Goal: Information Seeking & Learning: Check status

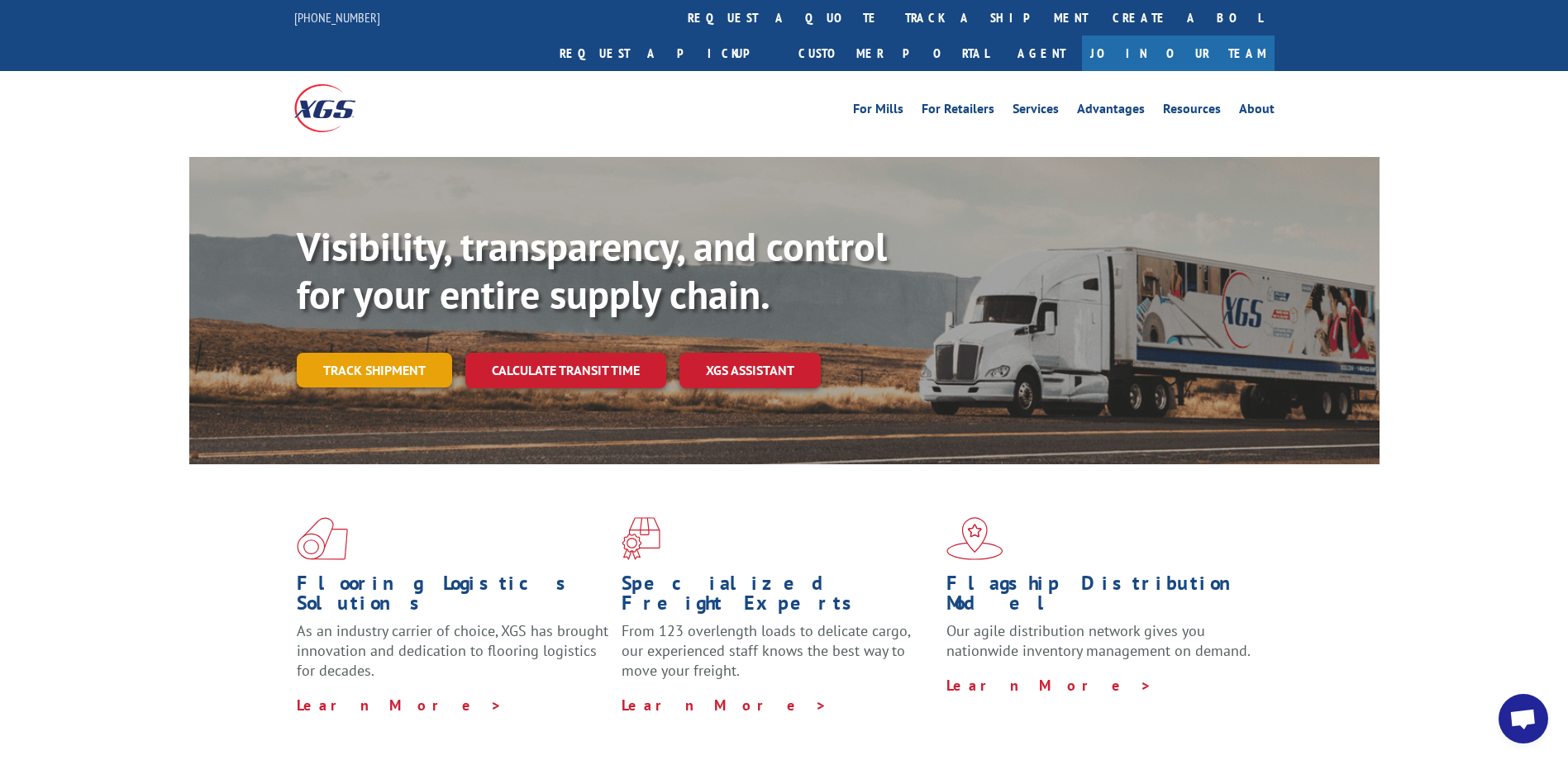
click at [416, 352] on link "Track shipment" at bounding box center [374, 370] width 156 height 35
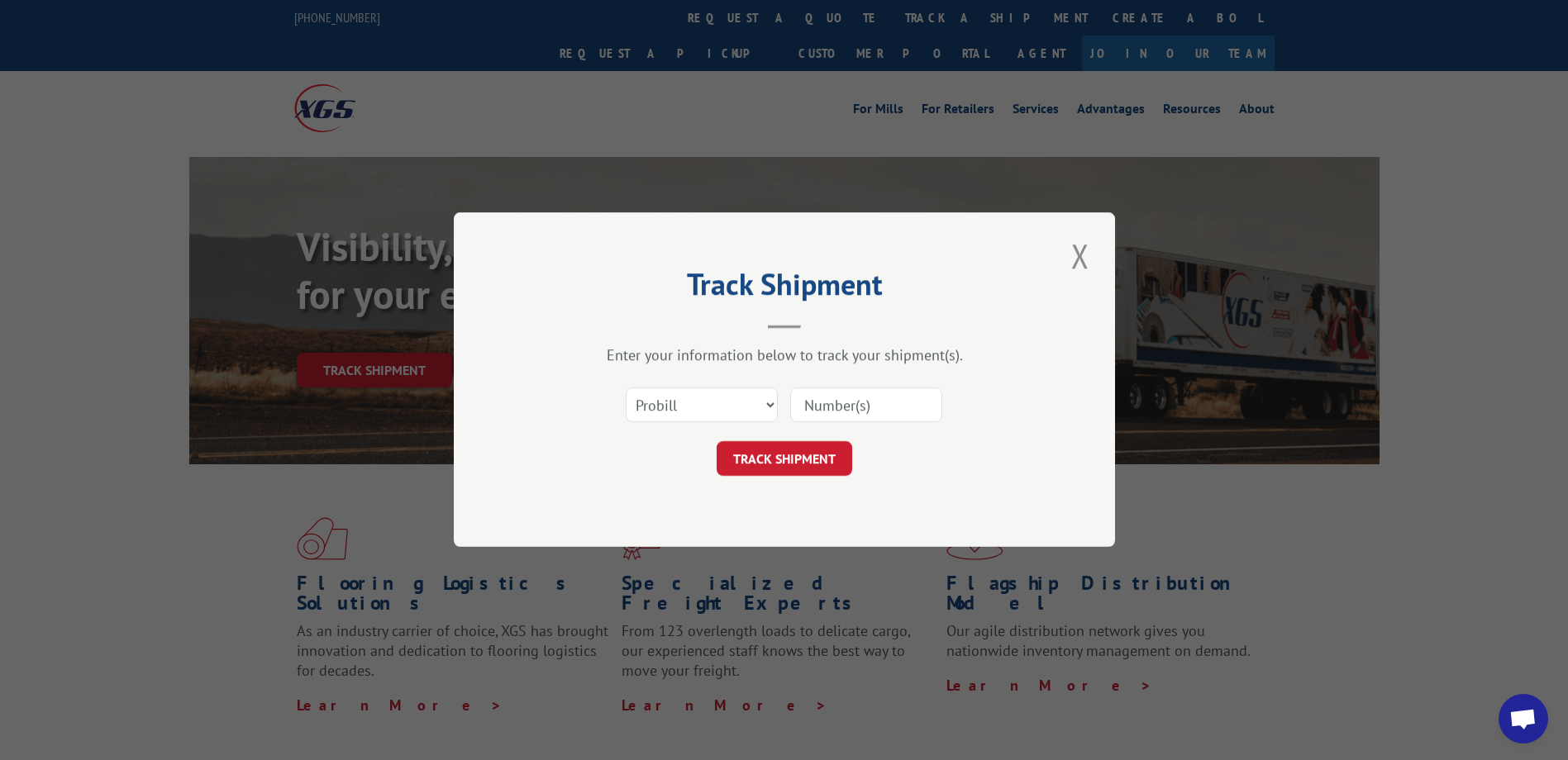
drag, startPoint x: 908, startPoint y: 409, endPoint x: 880, endPoint y: 410, distance: 28.0
click at [908, 410] on input at bounding box center [866, 406] width 152 height 35
click at [761, 411] on select "Select category... Probill BOL PO" at bounding box center [702, 406] width 152 height 35
select select "bol"
click at [626, 388] on select "Select category... Probill BOL PO" at bounding box center [702, 406] width 152 height 35
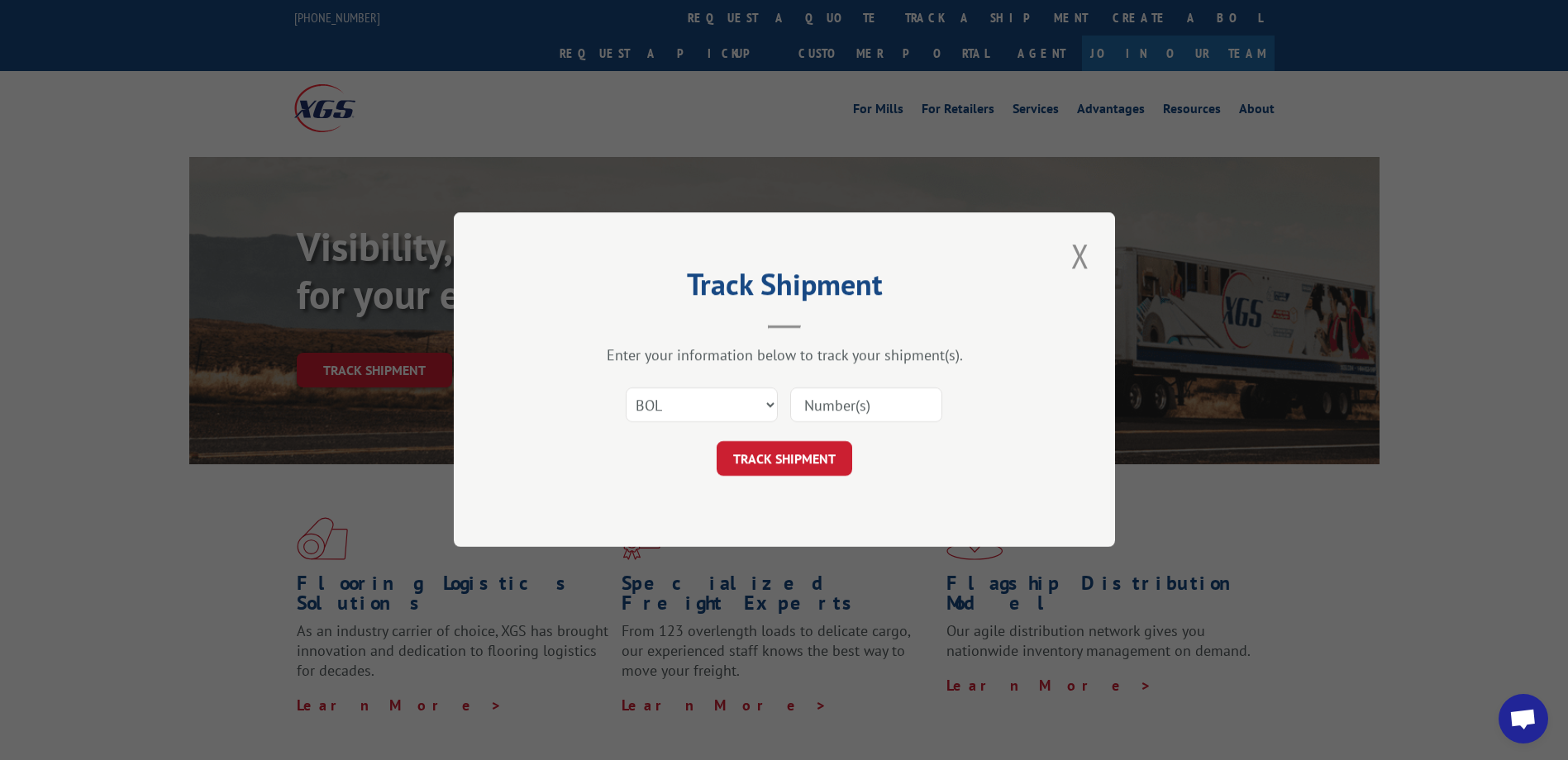
drag, startPoint x: 840, startPoint y: 410, endPoint x: 951, endPoint y: 416, distance: 111.2
click at [852, 414] on input at bounding box center [866, 406] width 152 height 35
type input "2824888"
click at [798, 448] on button "TRACK SHIPMENT" at bounding box center [784, 459] width 136 height 35
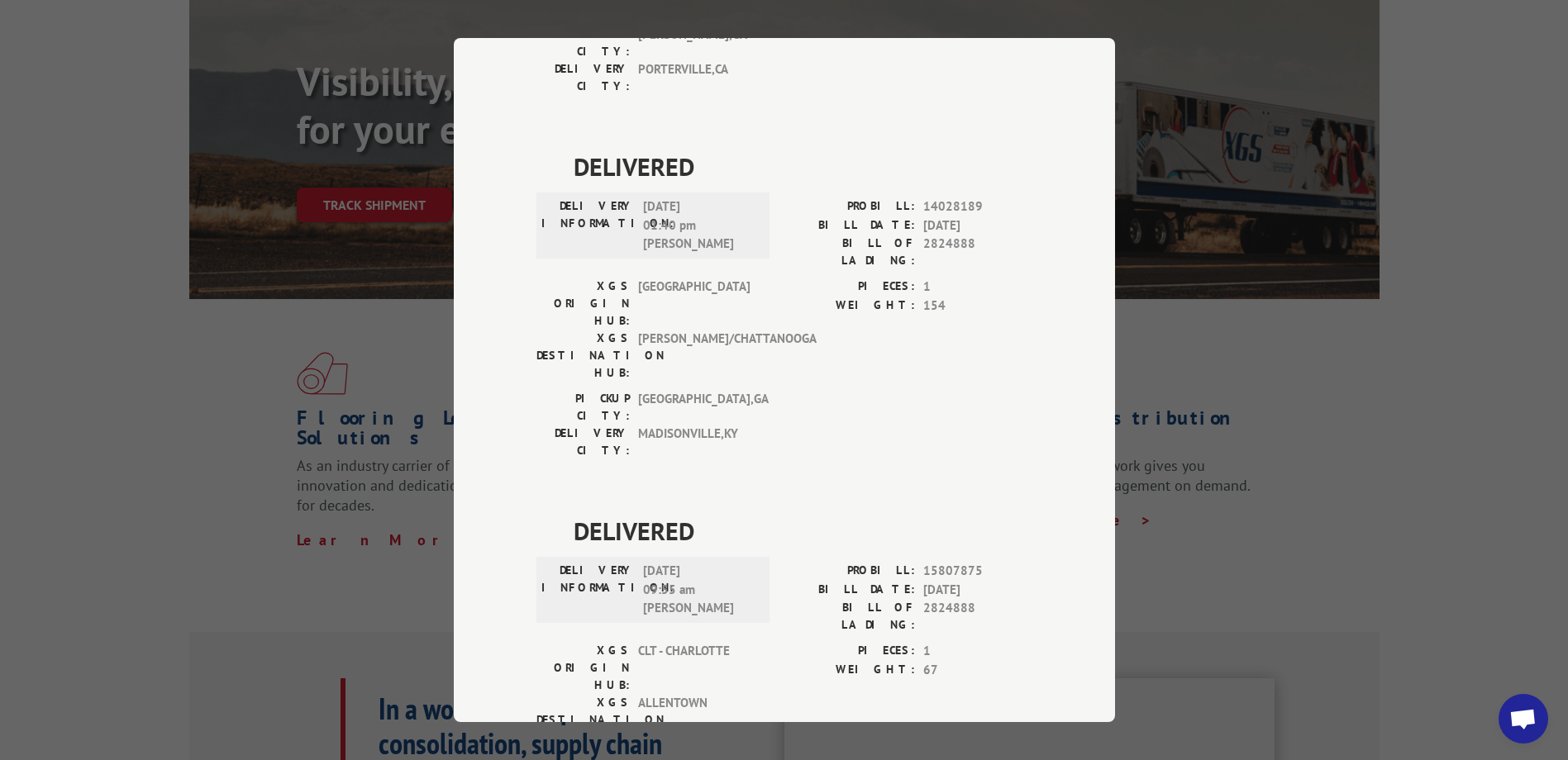
scroll to position [374, 0]
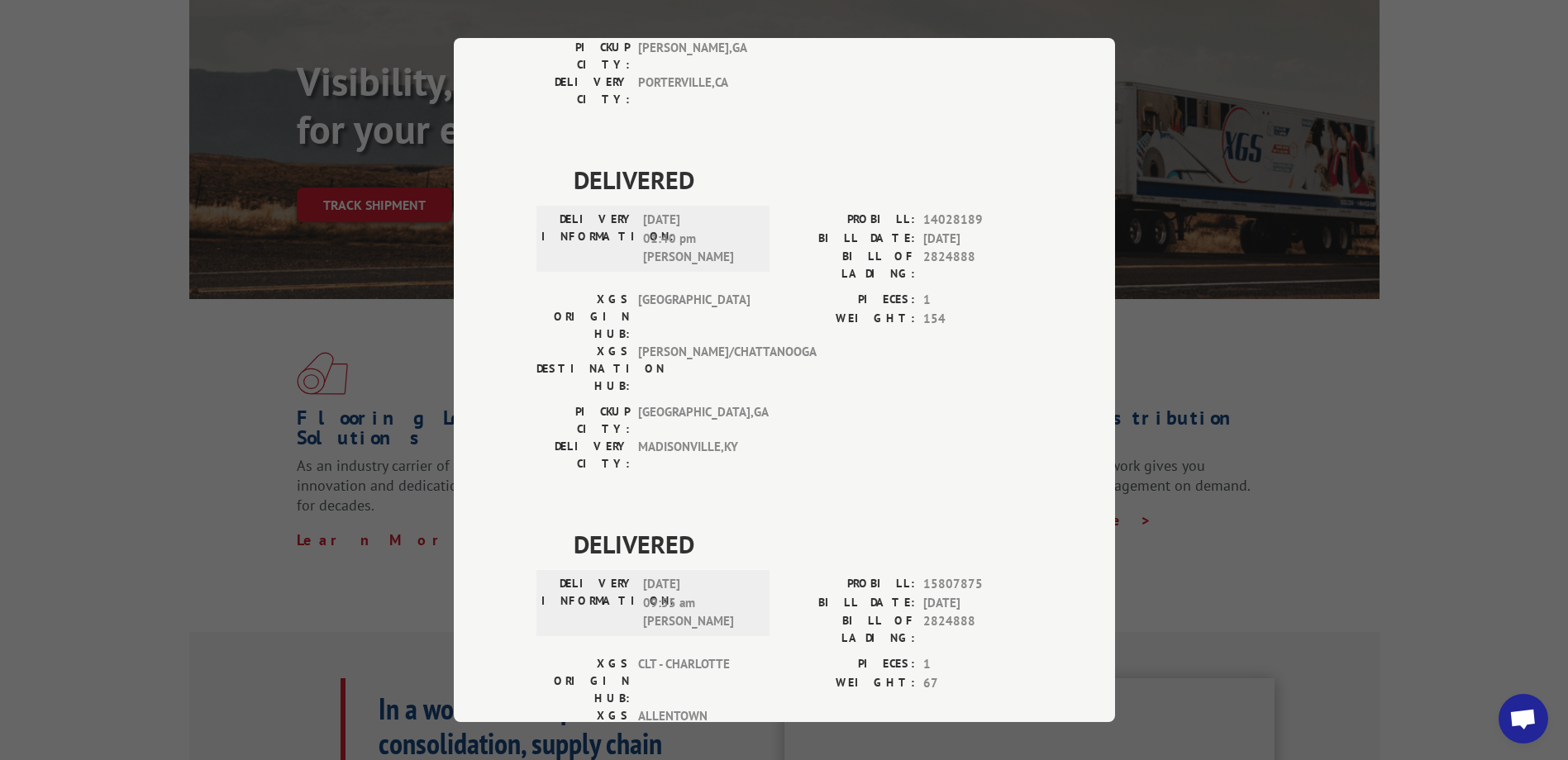
drag, startPoint x: 1275, startPoint y: 462, endPoint x: 1265, endPoint y: 464, distance: 10.2
click at [1273, 462] on div "Track Shipment DELIVERED DELIVERY INFORMATION: [DATE] 03:30 pm [PERSON_NAME]: 1…" at bounding box center [784, 380] width 1568 height 760
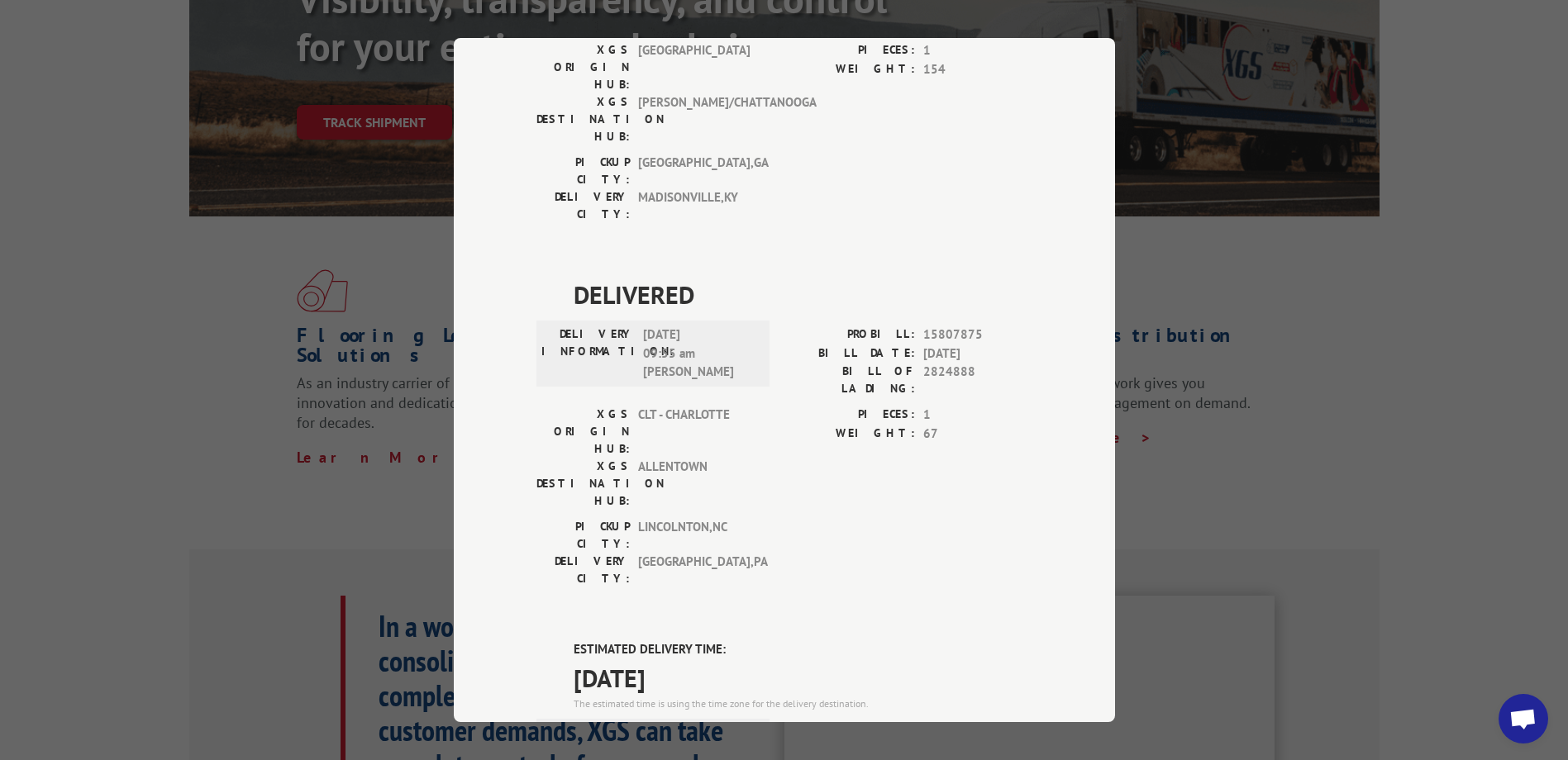
scroll to position [622, 0]
drag, startPoint x: 1335, startPoint y: 286, endPoint x: 1282, endPoint y: 247, distance: 65.8
click at [1334, 287] on div "Track Shipment DELIVERED DELIVERY INFORMATION: [DATE] 03:30 pm [PERSON_NAME]: 1…" at bounding box center [784, 380] width 1568 height 760
